Goal: Transaction & Acquisition: Purchase product/service

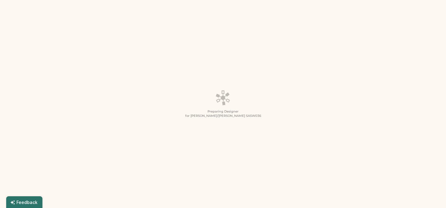
type input "*"
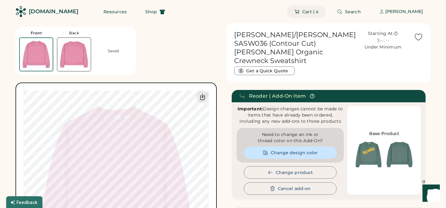
click at [309, 10] on button "Cart | 4" at bounding box center [305, 12] width 39 height 12
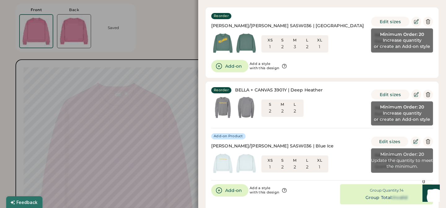
scroll to position [44, 0]
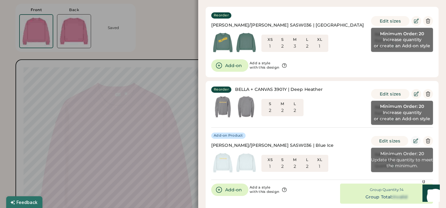
click at [415, 138] on icon at bounding box center [415, 141] width 6 height 6
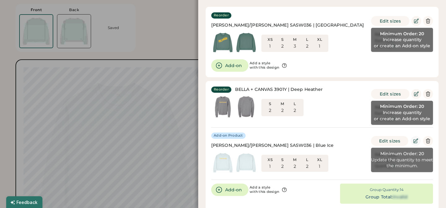
type input "*"
type input "**"
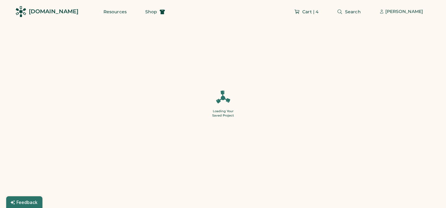
type input "*"
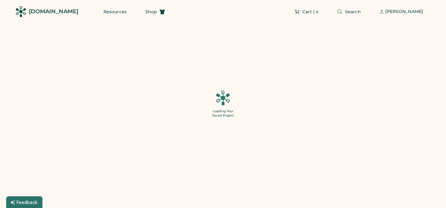
type input "**"
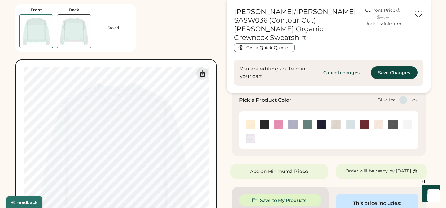
scroll to position [153, 0]
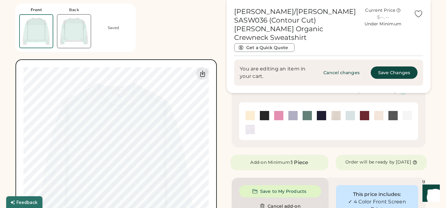
click at [248, 131] on img at bounding box center [249, 129] width 9 height 9
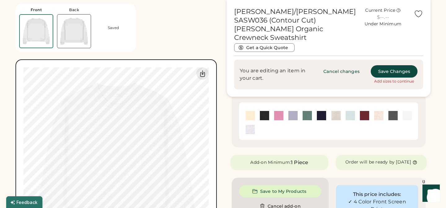
click at [394, 116] on img at bounding box center [392, 115] width 9 height 9
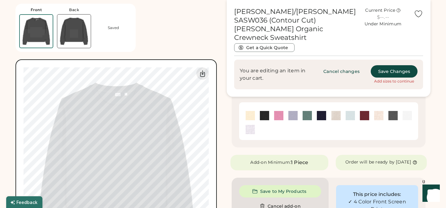
click at [410, 116] on img at bounding box center [406, 115] width 9 height 9
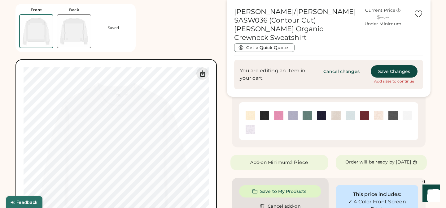
click at [249, 117] on img at bounding box center [249, 115] width 9 height 9
click at [337, 117] on img at bounding box center [335, 115] width 9 height 9
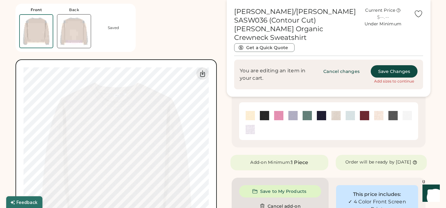
click at [293, 115] on img at bounding box center [292, 115] width 9 height 9
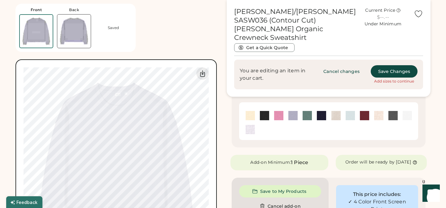
click at [351, 115] on img at bounding box center [349, 115] width 9 height 9
